Goal: Task Accomplishment & Management: Manage account settings

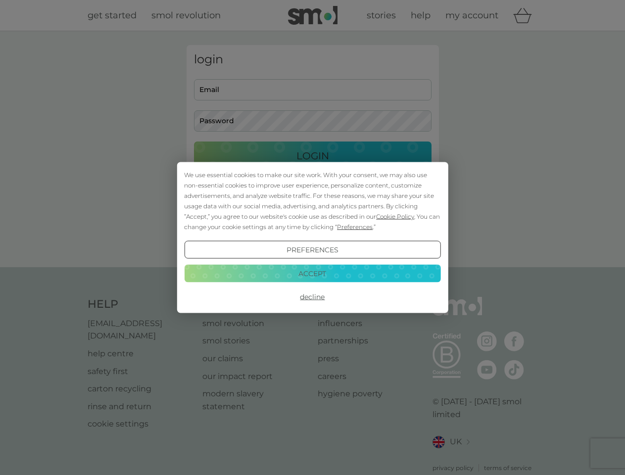
click at [395, 216] on span "Cookie Policy" at bounding box center [395, 216] width 38 height 7
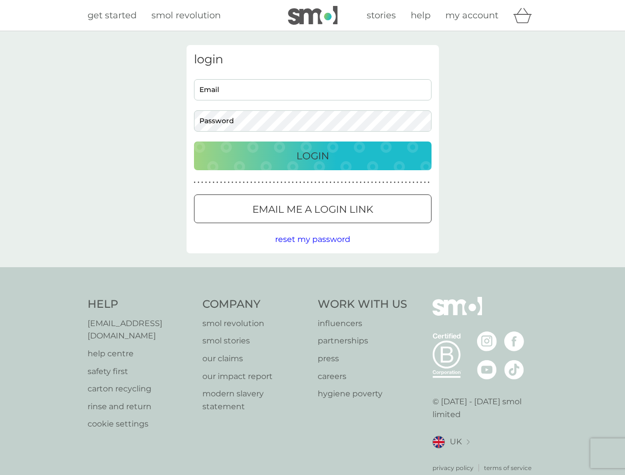
click at [354, 227] on div "login Email Password Login ● ● ● ● ● ● ● ● ● ● ● ● ● ● ● ● ● ● ● ● ● ● ● ● ● ● …" at bounding box center [313, 149] width 252 height 208
click at [312, 250] on div "login Email Password Login ● ● ● ● ● ● ● ● ● ● ● ● ● ● ● ● ● ● ● ● ● ● ● ● ● ● …" at bounding box center [313, 149] width 252 height 208
click at [312, 297] on div "Help [EMAIL_ADDRESS][DOMAIN_NAME] help centre safety first carton recycling rin…" at bounding box center [313, 385] width 450 height 176
click at [312, 273] on div "Help [EMAIL_ADDRESS][DOMAIN_NAME] help centre safety first carton recycling rin…" at bounding box center [312, 384] width 625 height 235
